Goal: Find specific page/section: Find specific page/section

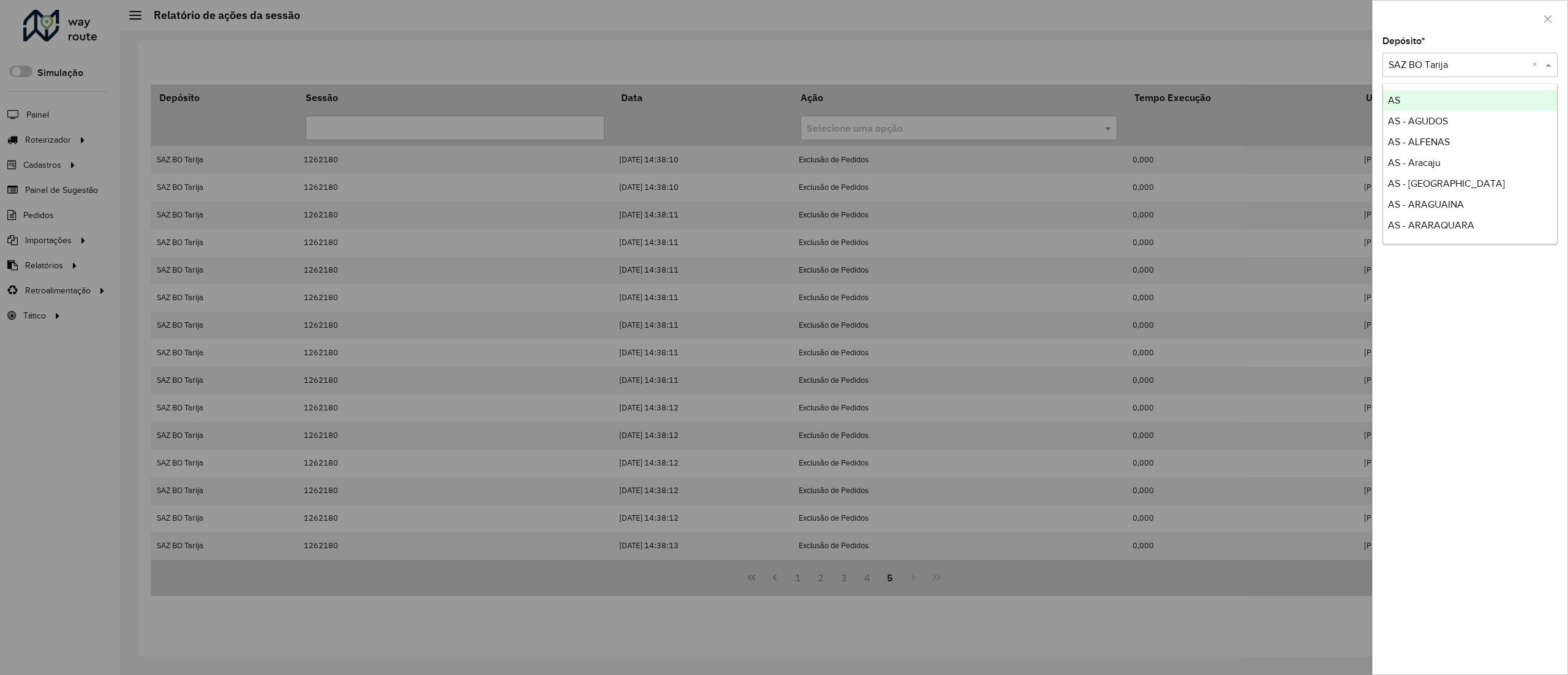
click at [1455, 61] on input "text" at bounding box center [1457, 65] width 138 height 15
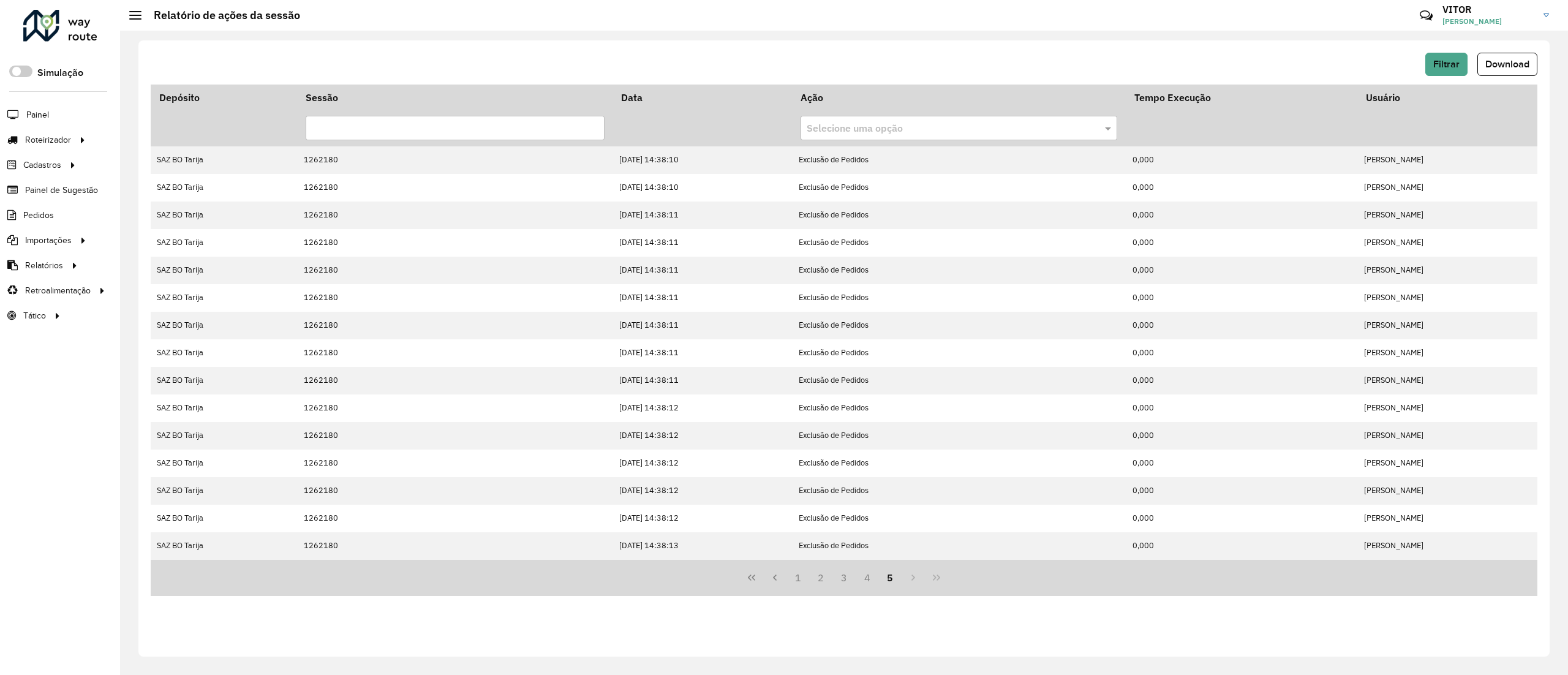
click at [1448, 80] on div "Filtrar Download" at bounding box center [844, 68] width 1387 height 32
click at [1447, 78] on div "Filtrar Download" at bounding box center [844, 68] width 1387 height 32
click at [1447, 73] on button "Filtrar" at bounding box center [1446, 64] width 42 height 23
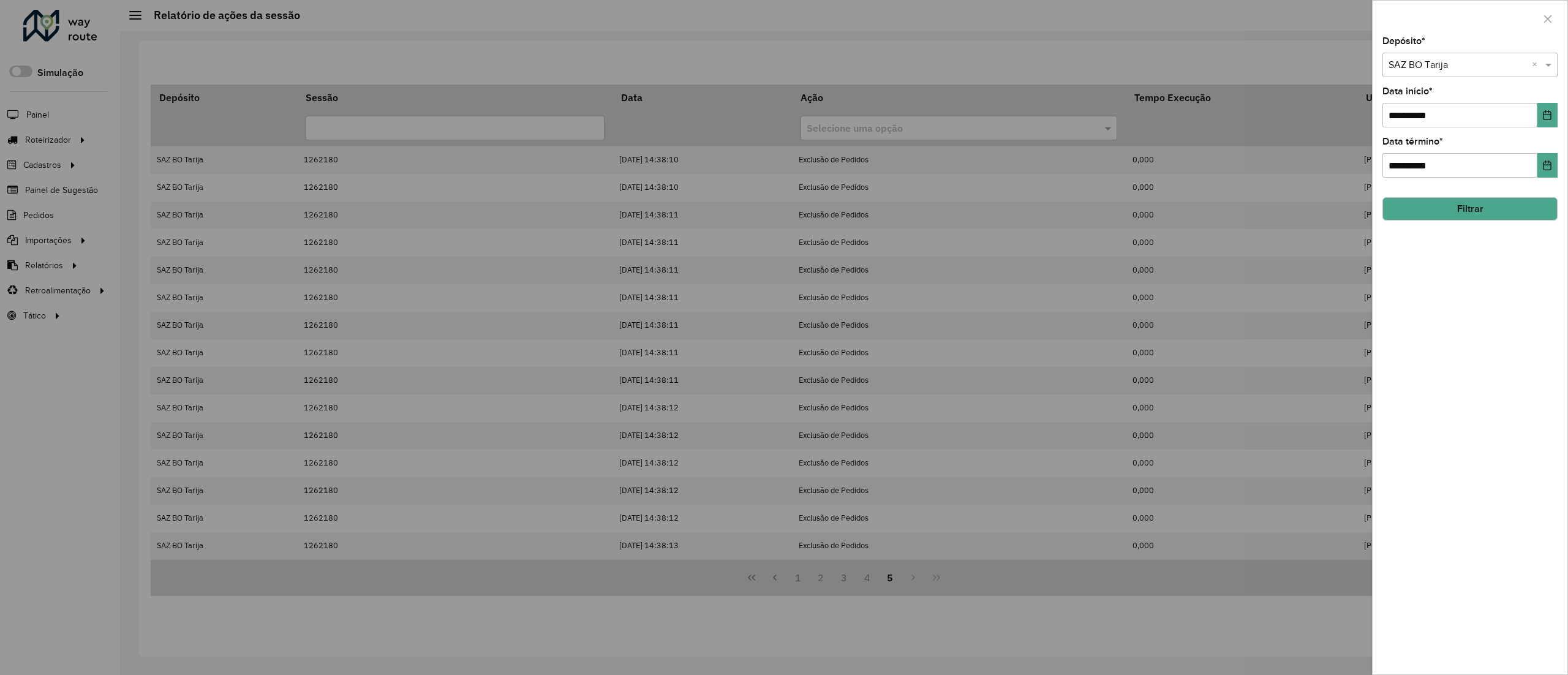
click at [1462, 216] on button "Filtrar" at bounding box center [1469, 208] width 175 height 23
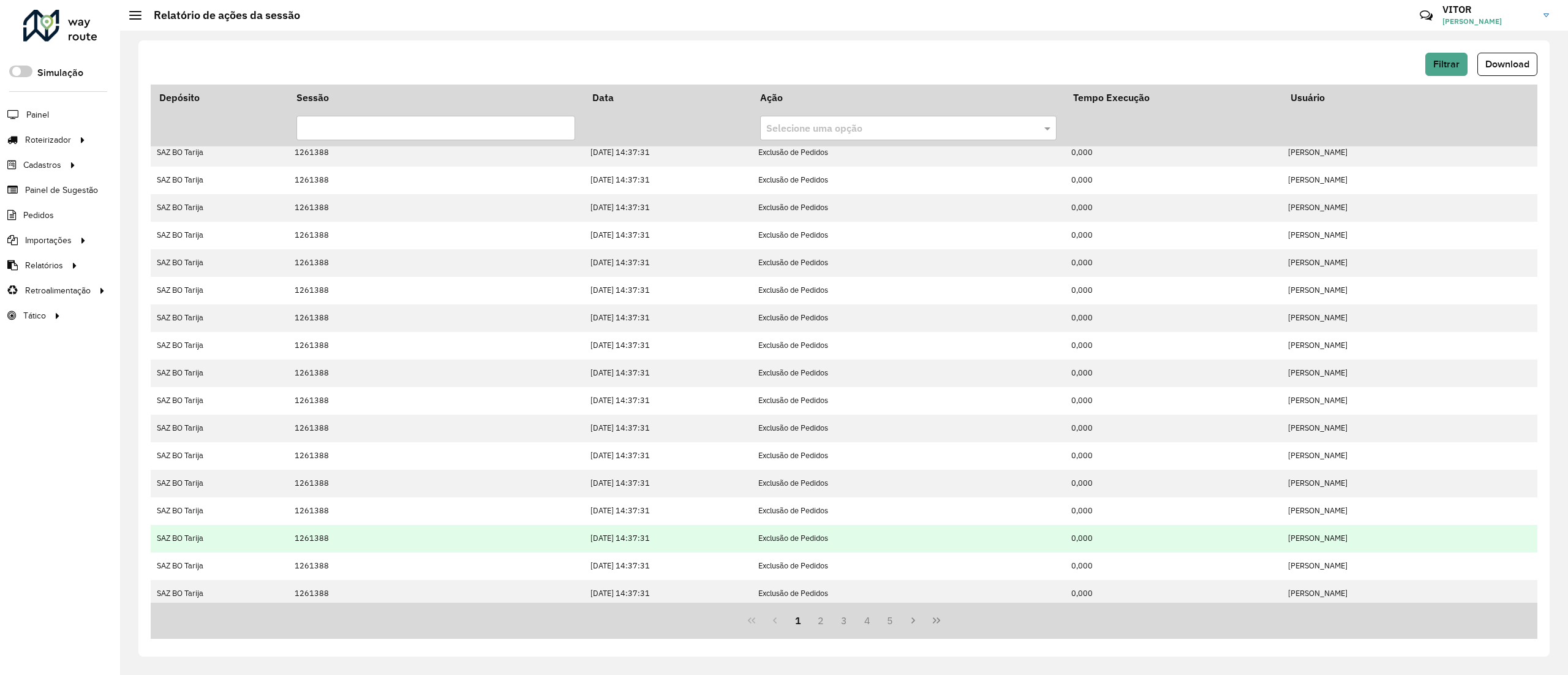
scroll to position [95, 0]
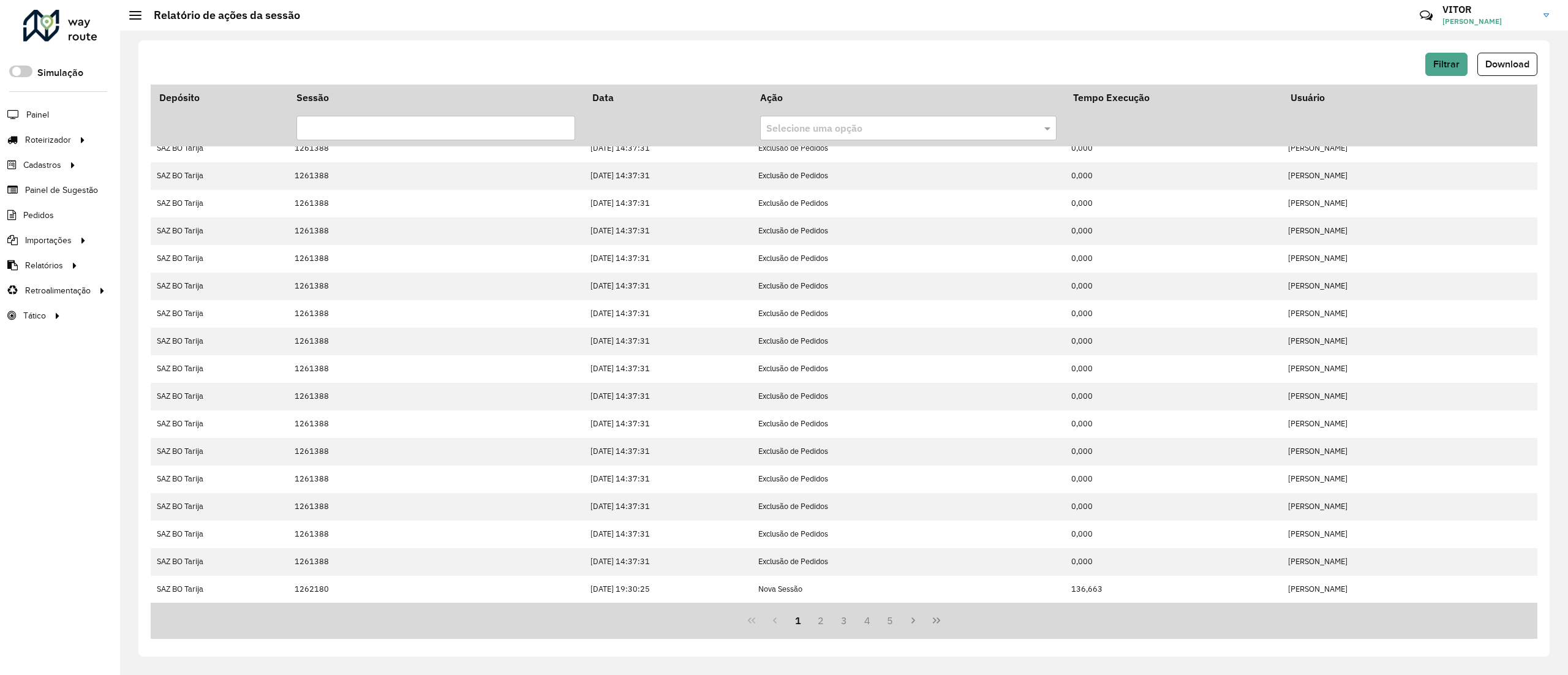
click at [932, 624] on button "Last Page" at bounding box center [936, 620] width 23 height 23
